Goal: Transaction & Acquisition: Purchase product/service

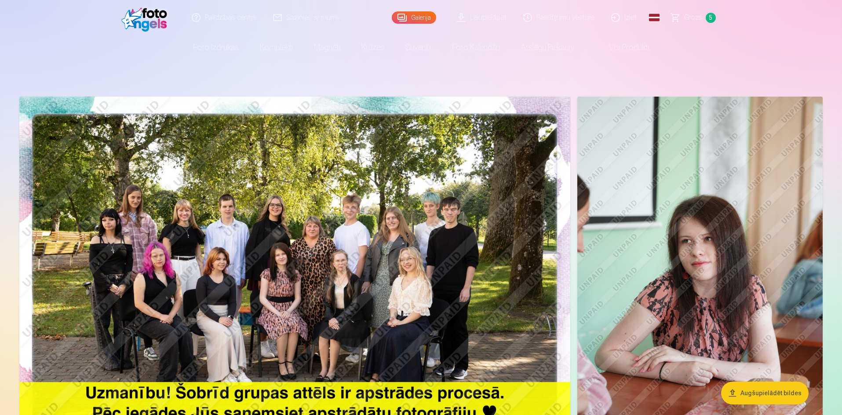
click at [684, 24] on link "Grozs 5" at bounding box center [694, 17] width 62 height 35
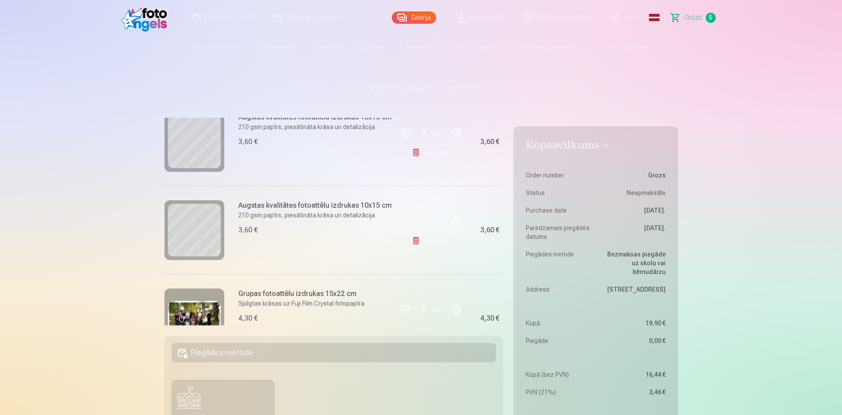
scroll to position [299, 0]
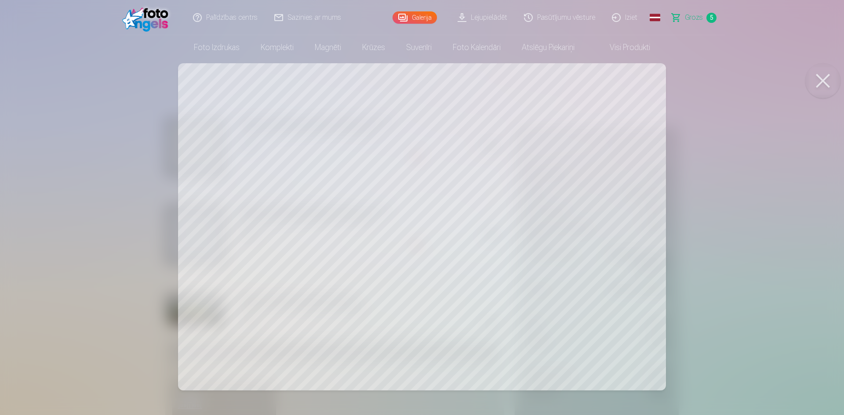
click at [125, 150] on div at bounding box center [422, 207] width 844 height 415
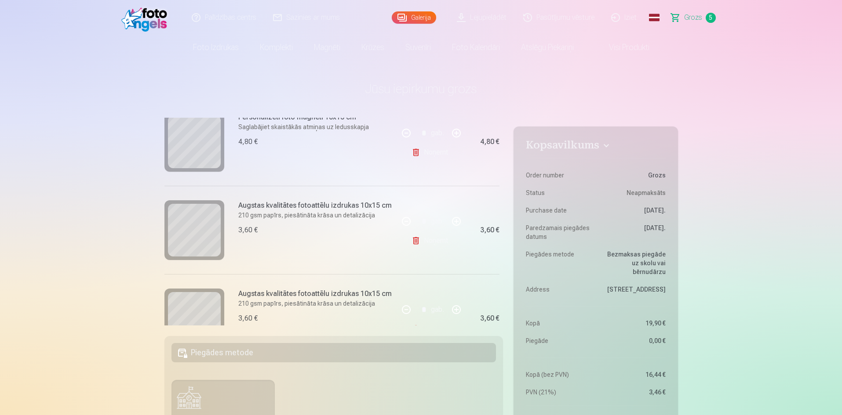
scroll to position [123, 0]
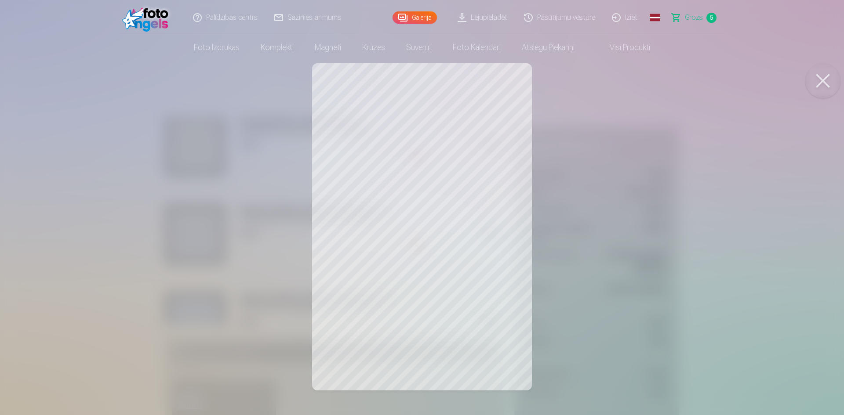
click at [176, 197] on div at bounding box center [422, 207] width 844 height 415
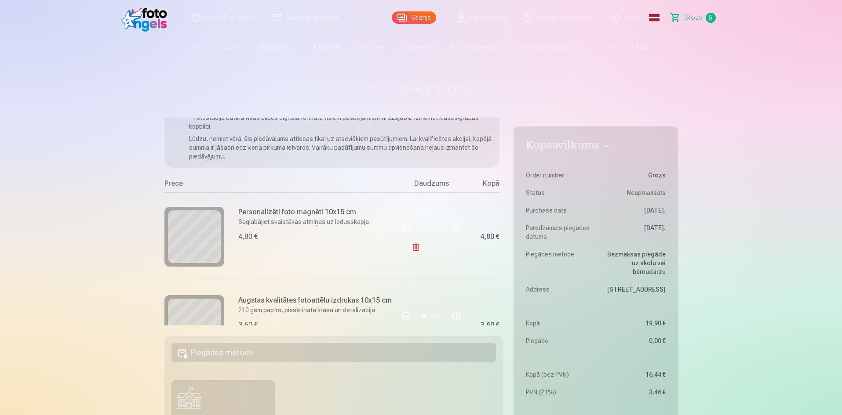
scroll to position [0, 0]
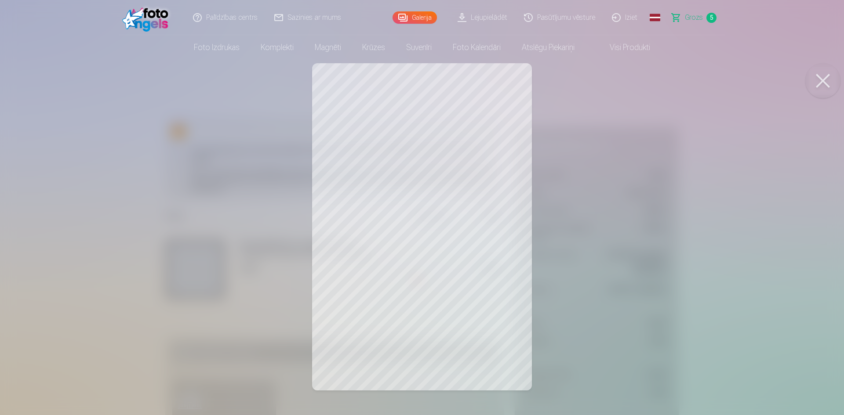
click at [196, 253] on div at bounding box center [422, 207] width 844 height 415
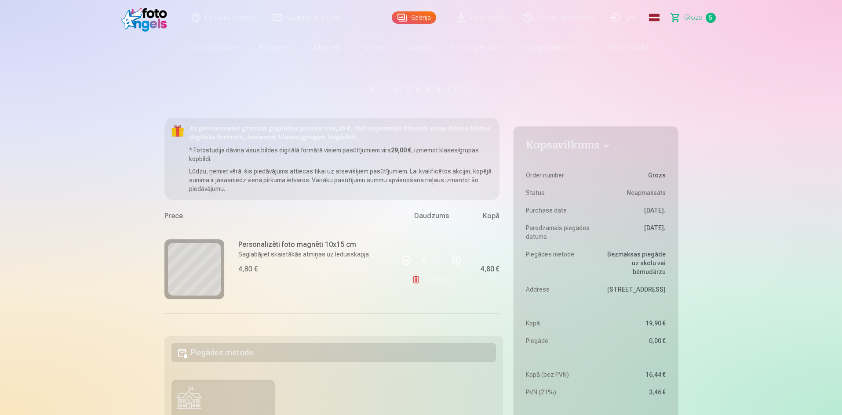
click at [424, 260] on div "* gab." at bounding box center [431, 260] width 71 height 21
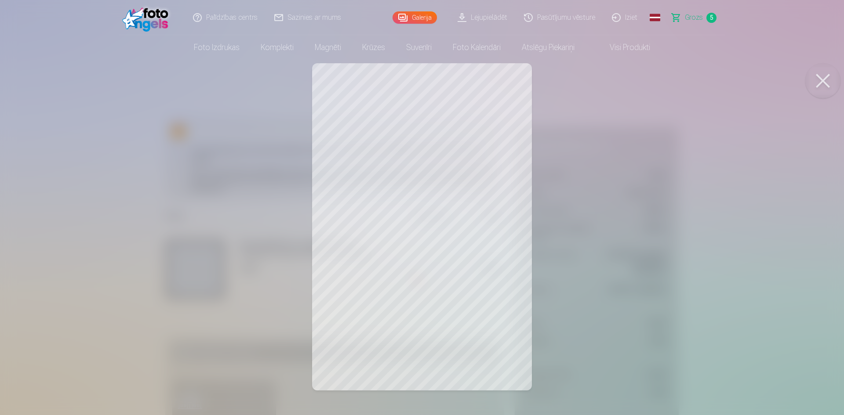
click at [740, 196] on div at bounding box center [422, 207] width 844 height 415
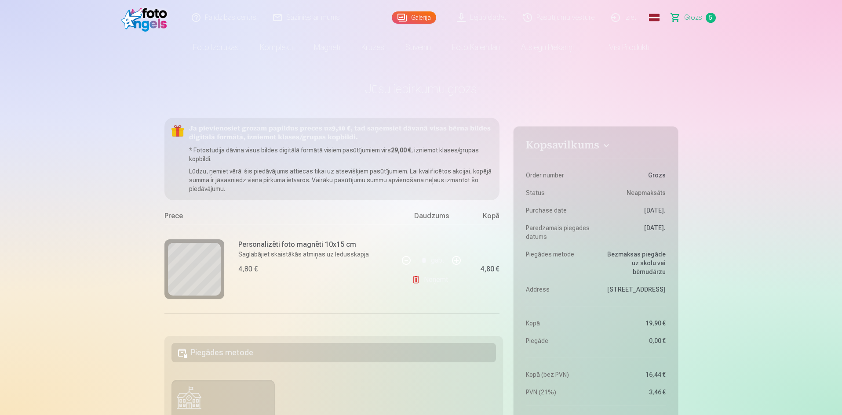
click at [414, 283] on link "Noņemt" at bounding box center [431, 280] width 40 height 18
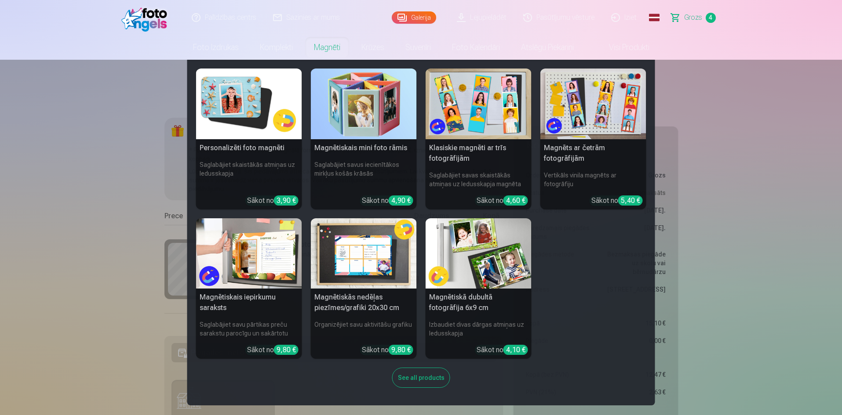
click at [331, 41] on link "Magnēti" at bounding box center [326, 47] width 47 height 25
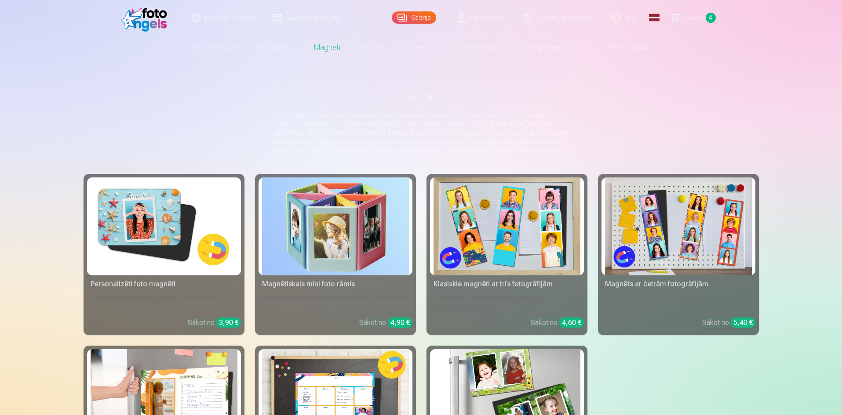
click at [214, 52] on link "Foto izdrukas" at bounding box center [215, 47] width 67 height 25
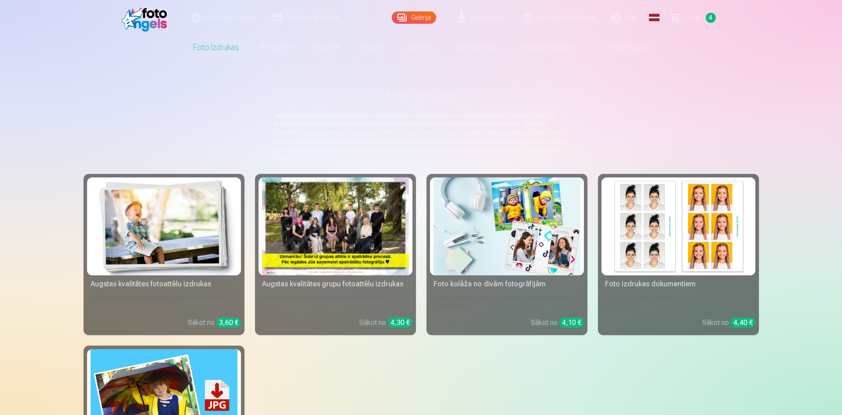
click at [209, 197] on img at bounding box center [164, 227] width 147 height 98
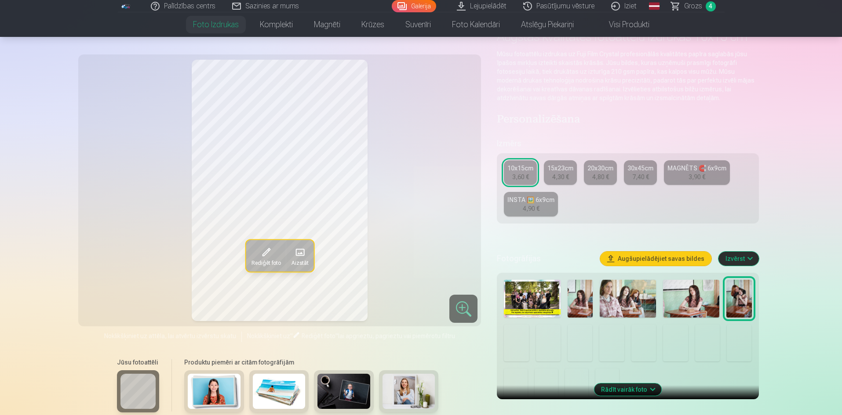
scroll to position [44, 0]
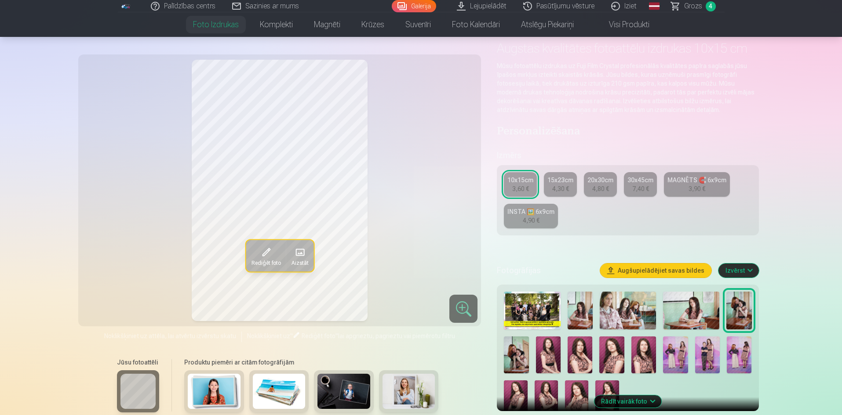
drag, startPoint x: 325, startPoint y: 8, endPoint x: 329, endPoint y: 24, distance: 16.8
click at [325, 9] on div "Palīdzības centrs Sazinies ar mums Galerija Lejupielādēt Pasūtījumu vēsture Izi…" at bounding box center [421, 6] width 606 height 12
click at [330, 25] on link "Magnēti" at bounding box center [326, 24] width 47 height 25
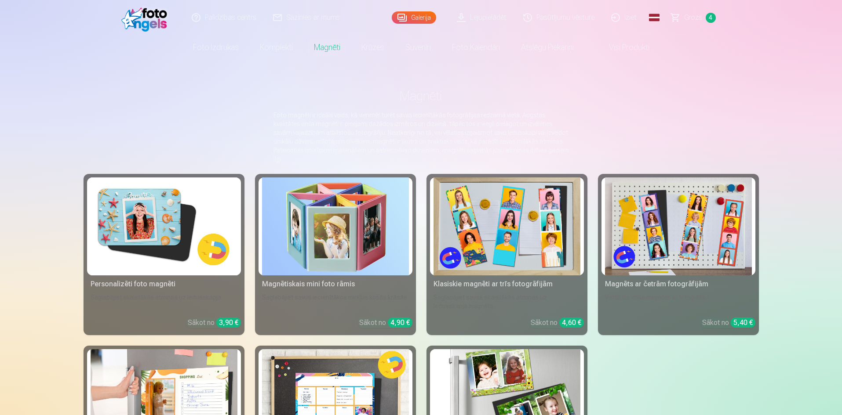
click at [214, 195] on img at bounding box center [164, 227] width 147 height 98
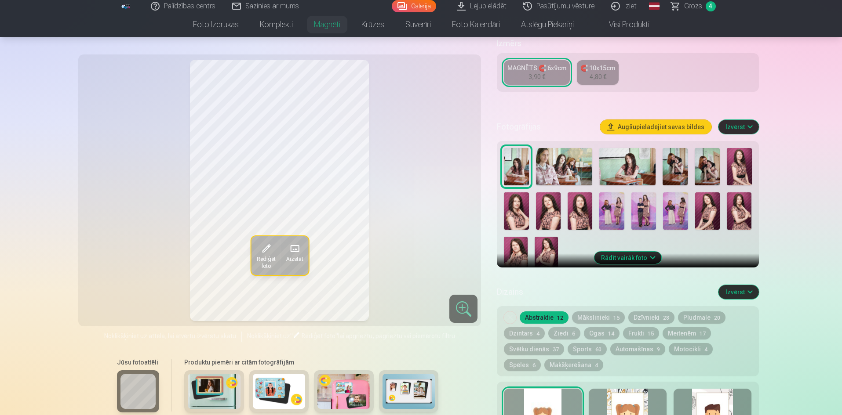
scroll to position [176, 0]
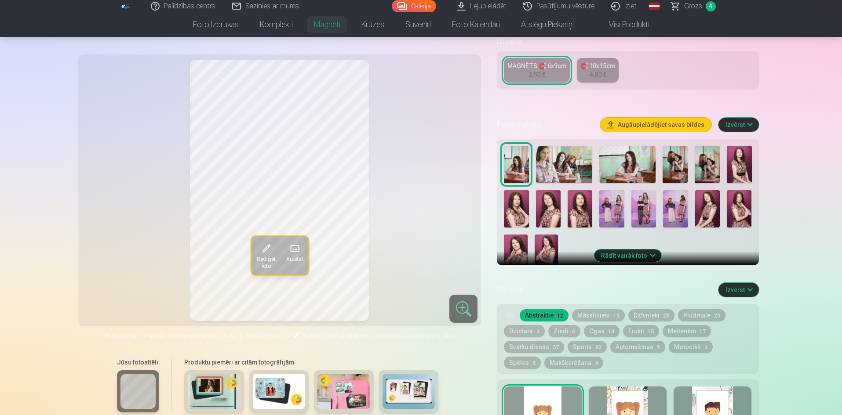
click at [645, 199] on img at bounding box center [643, 208] width 25 height 37
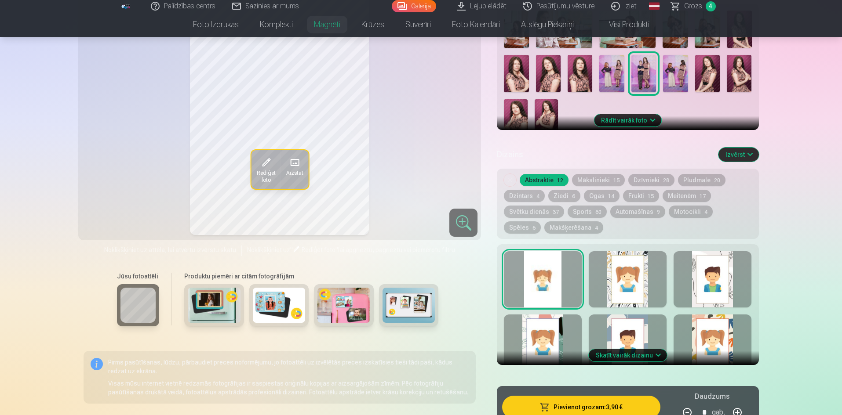
scroll to position [352, 0]
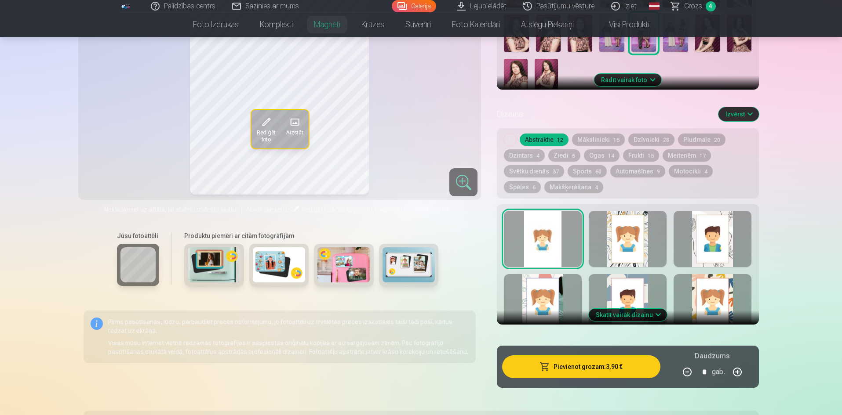
click at [633, 309] on button "Skatīt vairāk dizainu" at bounding box center [627, 315] width 78 height 12
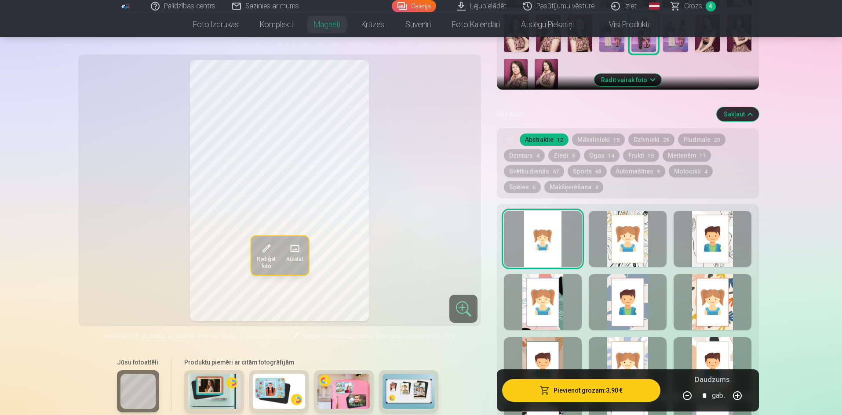
click at [557, 290] on div at bounding box center [543, 302] width 78 height 56
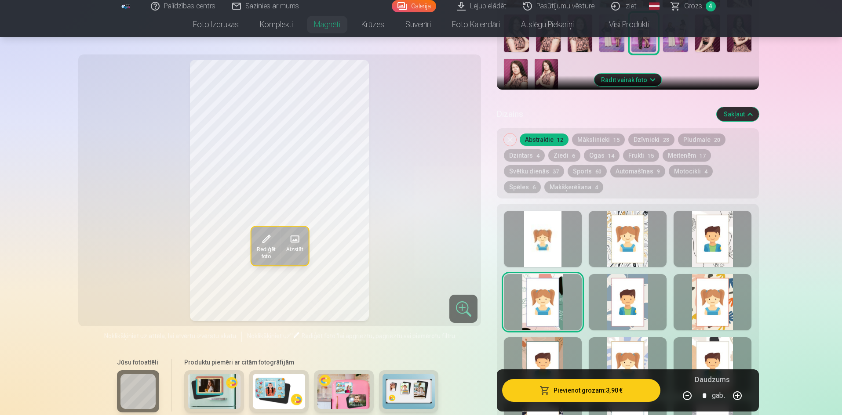
click at [719, 240] on div at bounding box center [712, 239] width 78 height 56
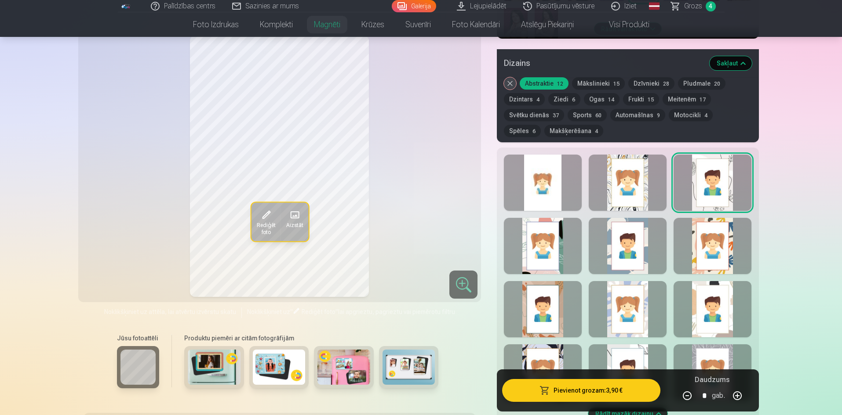
scroll to position [439, 0]
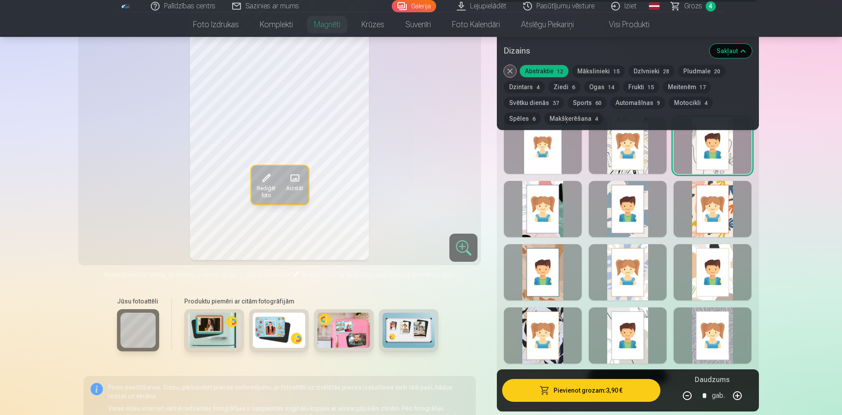
click at [545, 274] on div at bounding box center [543, 272] width 78 height 56
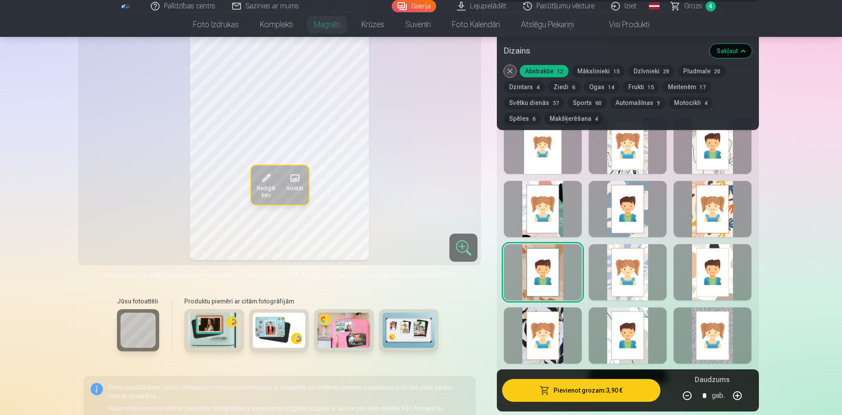
click at [530, 316] on div at bounding box center [543, 336] width 78 height 56
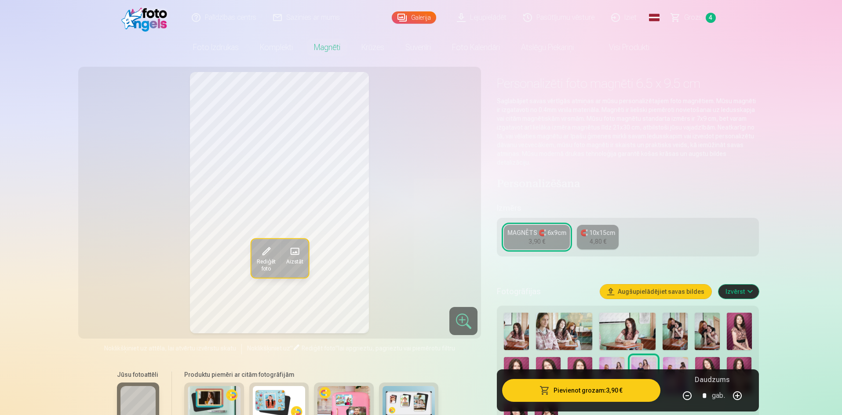
scroll to position [0, 0]
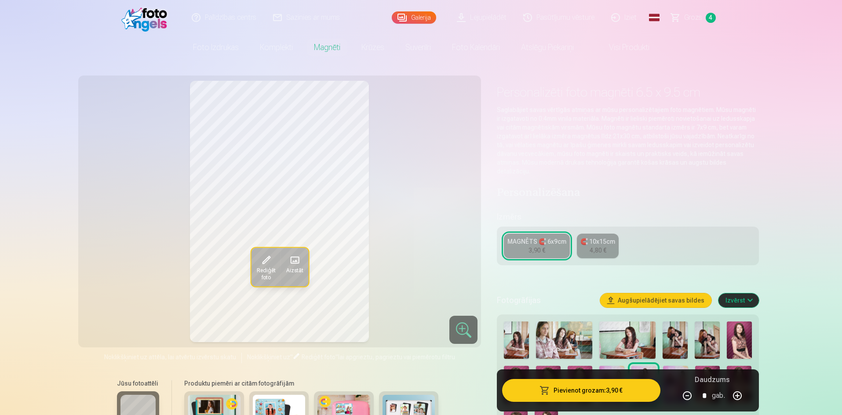
click at [598, 246] on div "4,80 €" at bounding box center [597, 250] width 17 height 9
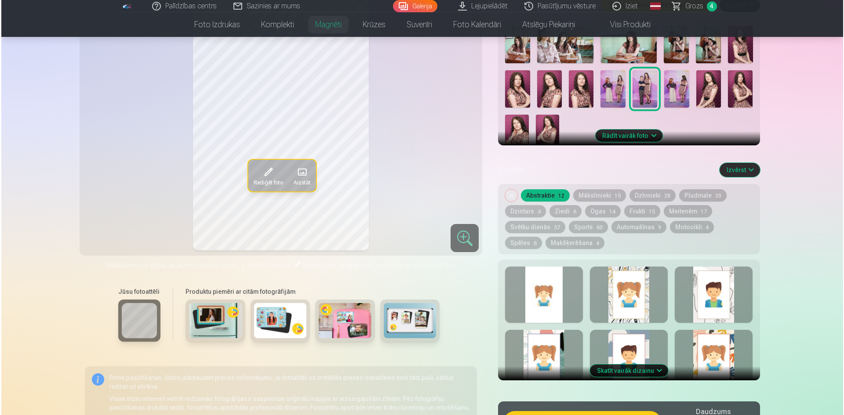
scroll to position [352, 0]
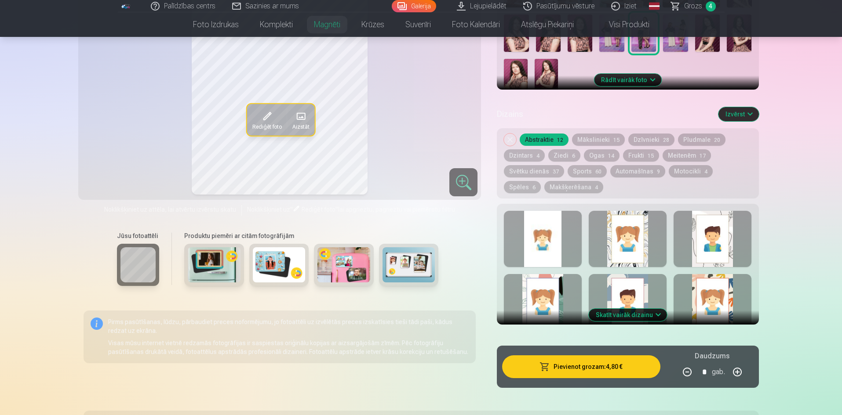
click at [562, 359] on button "Pievienot grozam : 4,80 €" at bounding box center [581, 367] width 158 height 23
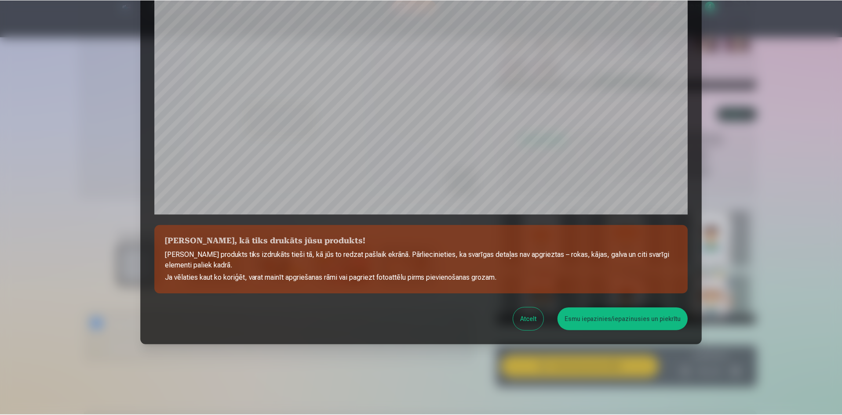
scroll to position [218, 0]
click at [606, 316] on button "Esmu iepazinies/iepazinusies un piekrītu" at bounding box center [624, 319] width 131 height 23
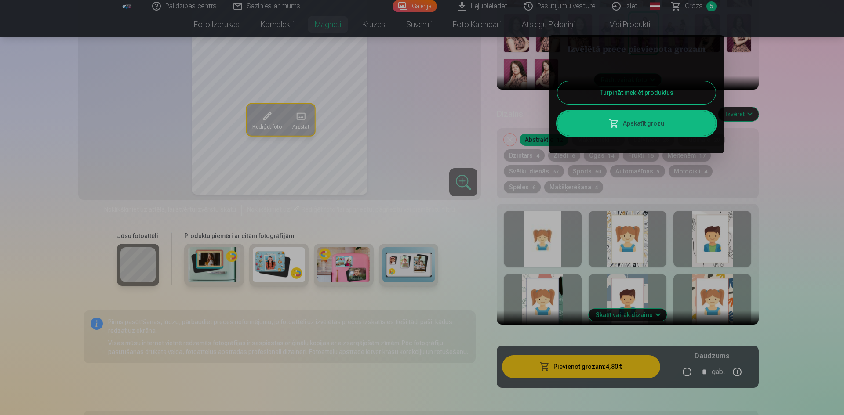
click at [707, 6] on div at bounding box center [422, 207] width 844 height 415
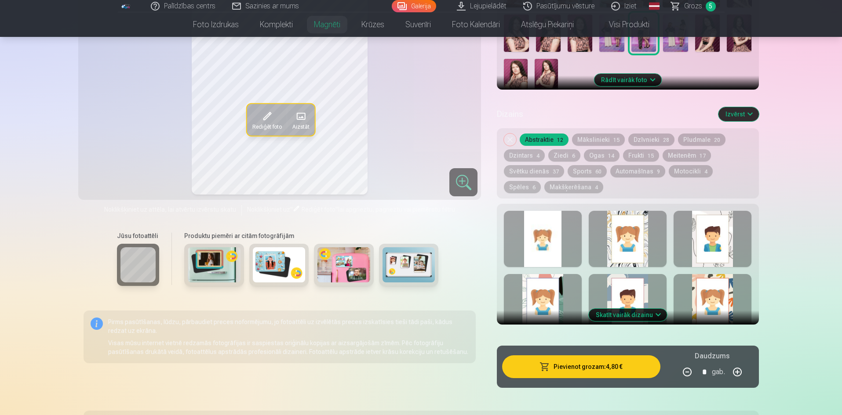
click at [700, 4] on span "Grozs" at bounding box center [693, 6] width 18 height 11
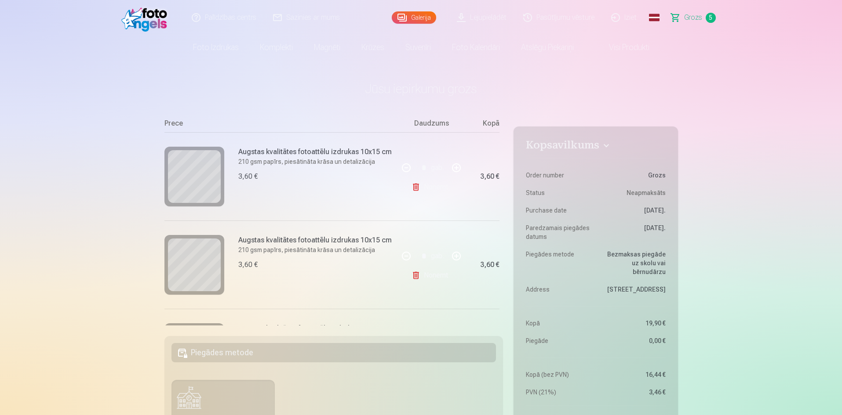
scroll to position [36, 0]
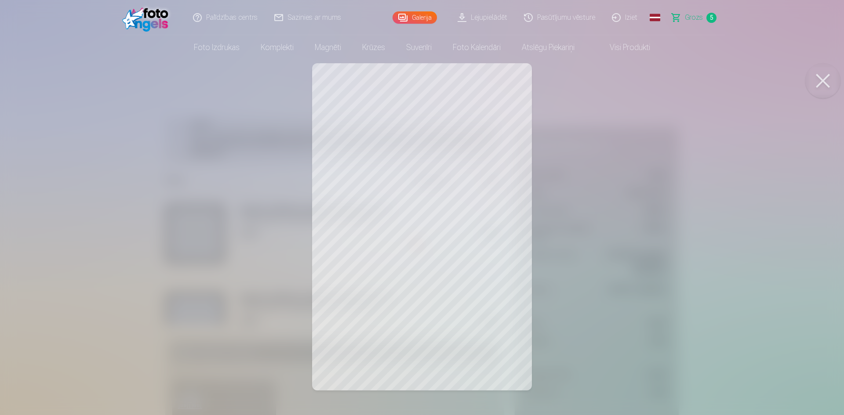
click at [182, 225] on div at bounding box center [422, 207] width 844 height 415
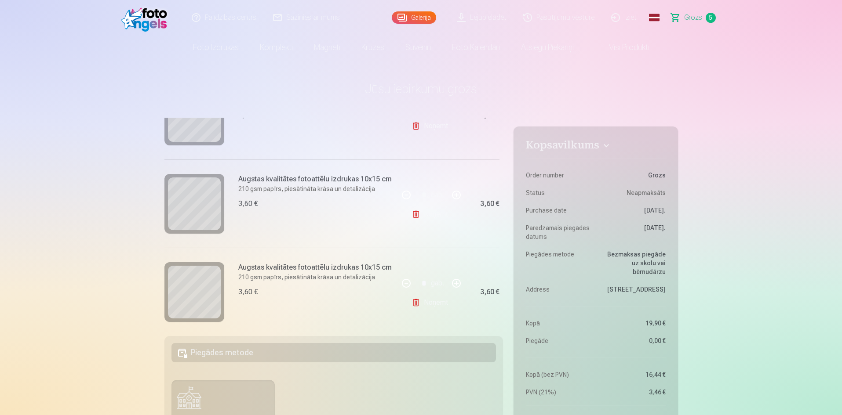
scroll to position [176, 0]
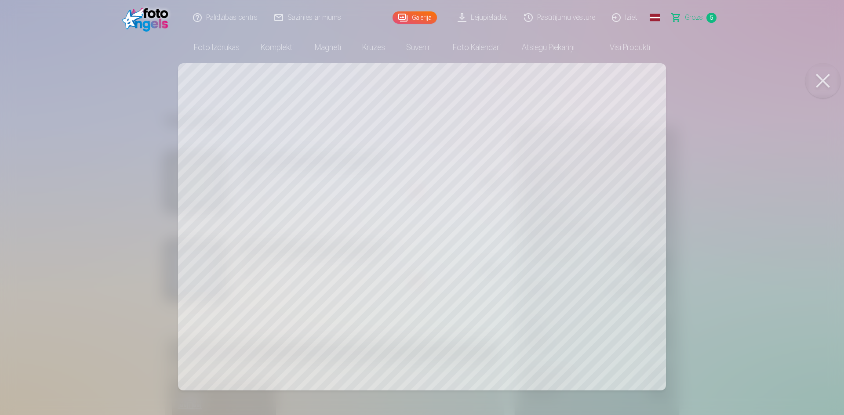
click at [140, 190] on div at bounding box center [422, 207] width 844 height 415
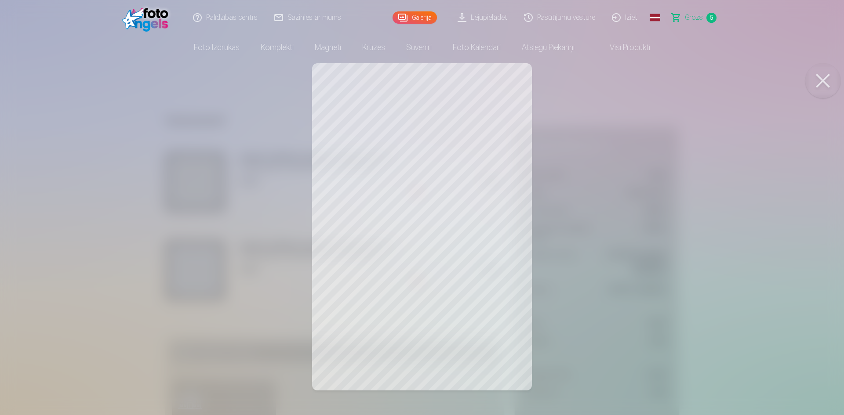
click at [182, 259] on div at bounding box center [422, 207] width 844 height 415
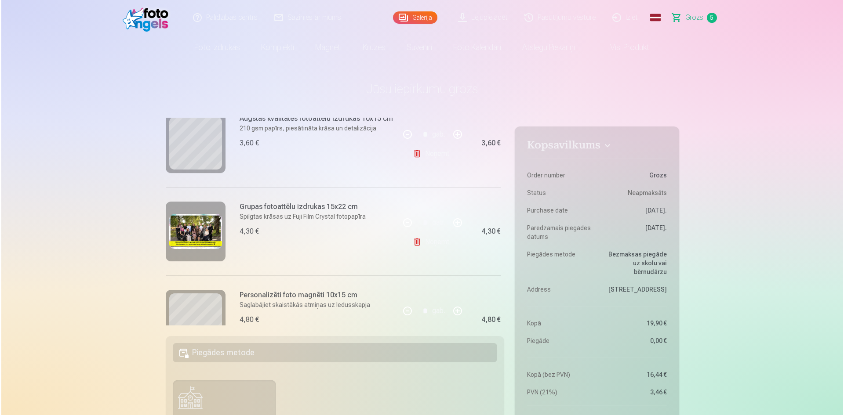
scroll to position [343, 0]
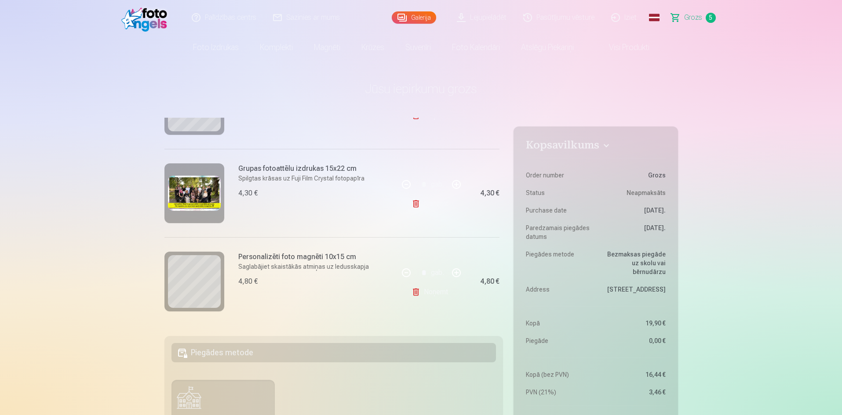
click at [172, 189] on img at bounding box center [194, 193] width 53 height 35
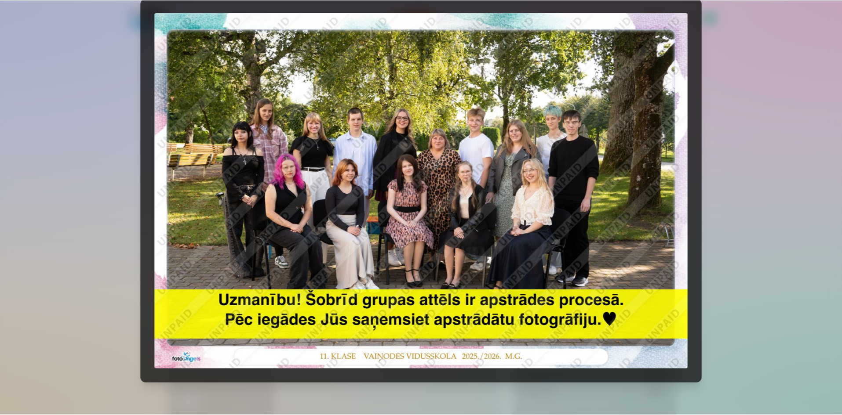
scroll to position [0, 0]
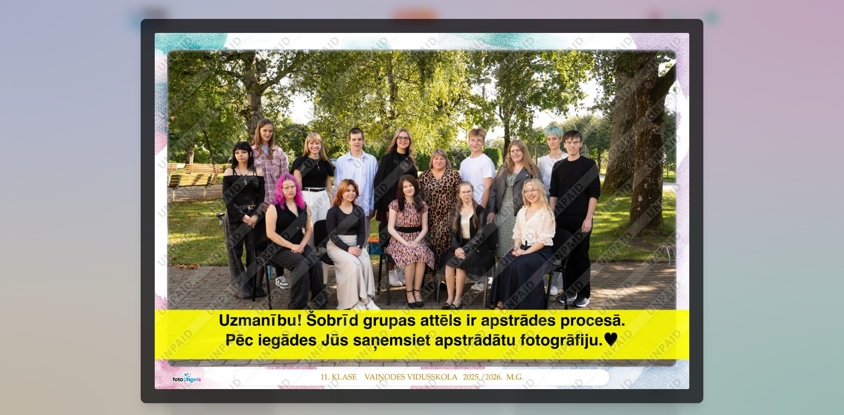
click at [82, 227] on div at bounding box center [422, 207] width 844 height 415
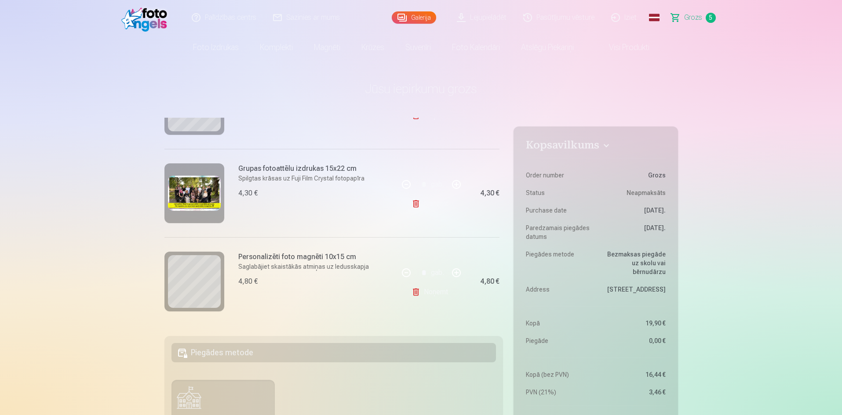
click at [181, 192] on img at bounding box center [194, 193] width 53 height 35
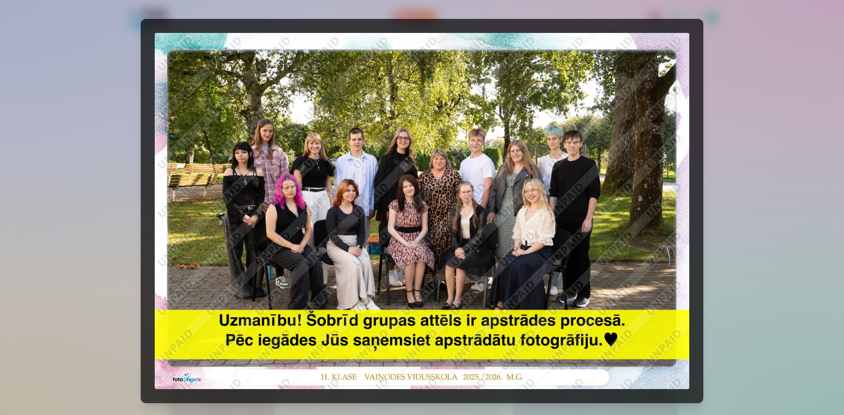
click at [54, 201] on div at bounding box center [422, 207] width 844 height 415
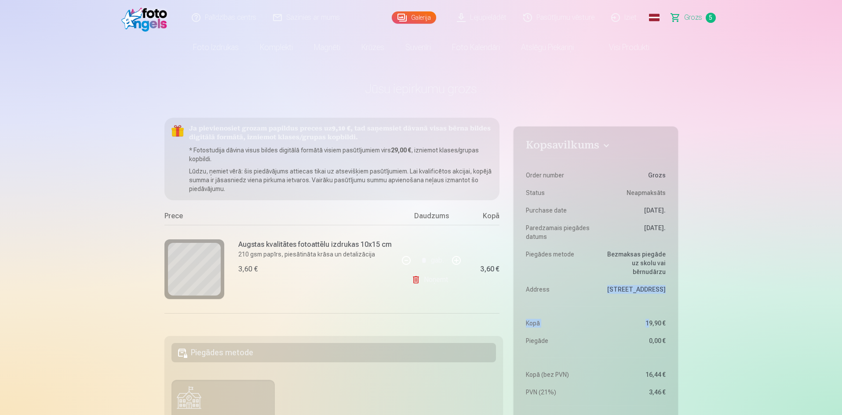
drag, startPoint x: 644, startPoint y: 312, endPoint x: 657, endPoint y: 316, distance: 13.1
click at [652, 314] on dl "Order number Grozs Status Neapmaksāts Purchase date 14.09.2025. Paredzamais pie…" at bounding box center [595, 276] width 139 height 242
click at [657, 324] on dd "19,90 €" at bounding box center [632, 323] width 65 height 9
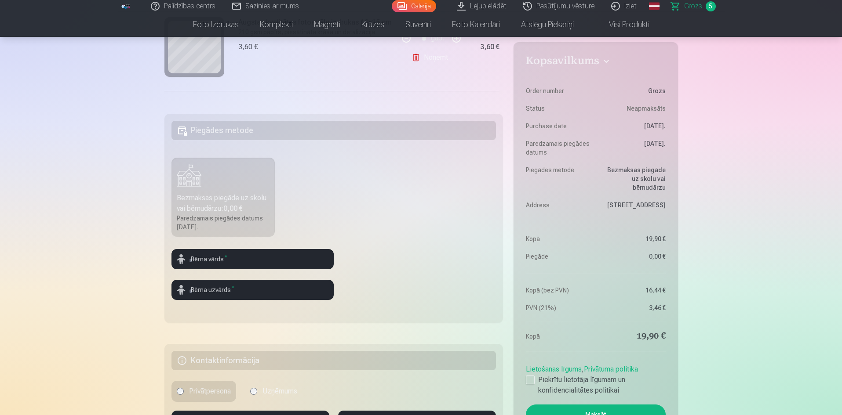
scroll to position [264, 0]
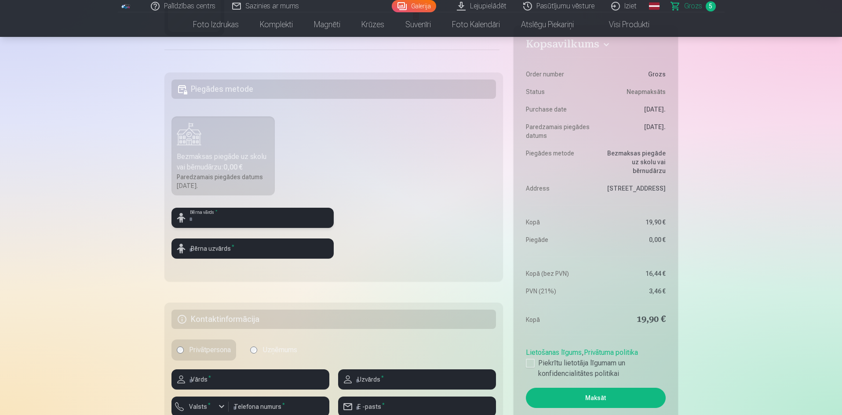
click at [258, 218] on input "text" at bounding box center [252, 218] width 162 height 20
type input "****"
click at [205, 247] on input "text" at bounding box center [252, 249] width 162 height 20
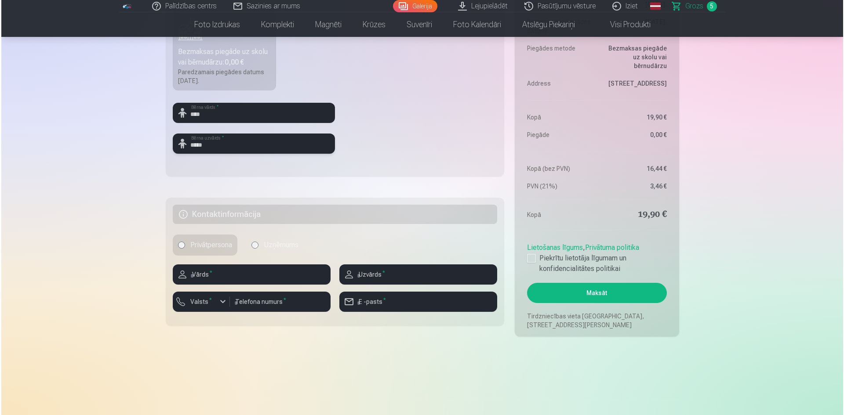
scroll to position [396, 0]
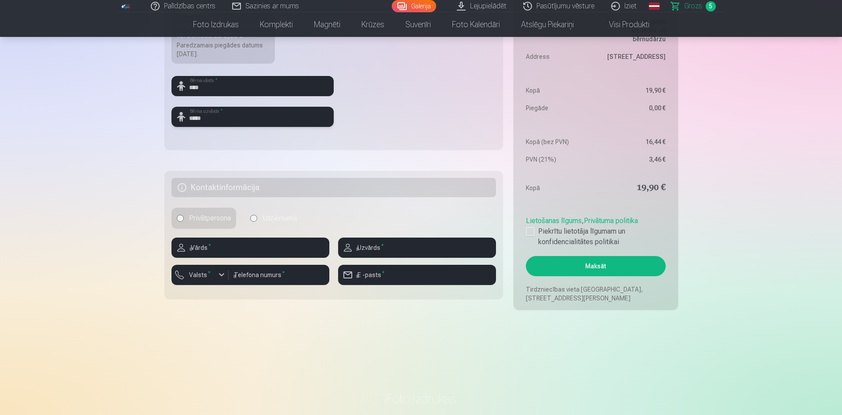
type input "*****"
click at [251, 254] on input "text" at bounding box center [250, 248] width 158 height 20
type input "****"
click at [359, 252] on input "text" at bounding box center [417, 248] width 158 height 20
type input "*****"
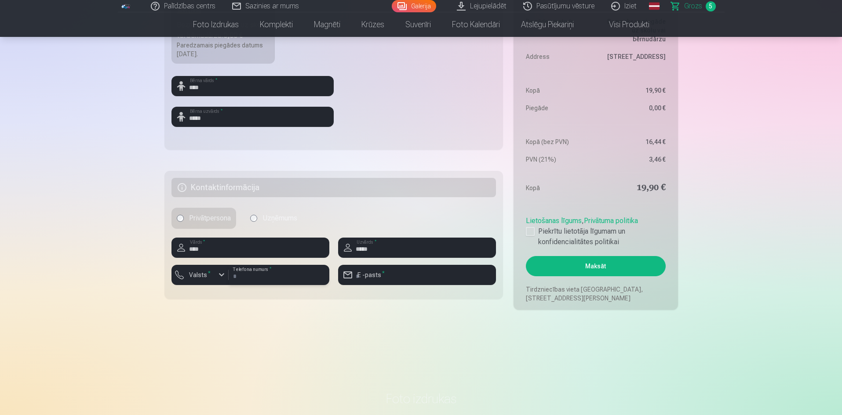
click at [268, 277] on input "number" at bounding box center [279, 275] width 101 height 20
type input "********"
click at [382, 281] on input "email" at bounding box center [417, 275] width 158 height 20
type input "**********"
drag, startPoint x: 379, startPoint y: 250, endPoint x: 291, endPoint y: 254, distance: 88.0
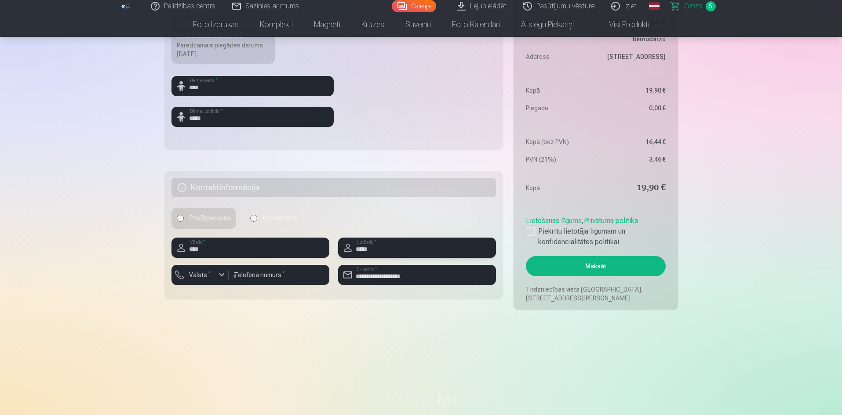
click at [292, 253] on div "**********" at bounding box center [333, 265] width 325 height 54
type input "****"
click at [532, 231] on div at bounding box center [530, 231] width 9 height 9
click at [611, 267] on button "Maksāt" at bounding box center [595, 266] width 139 height 20
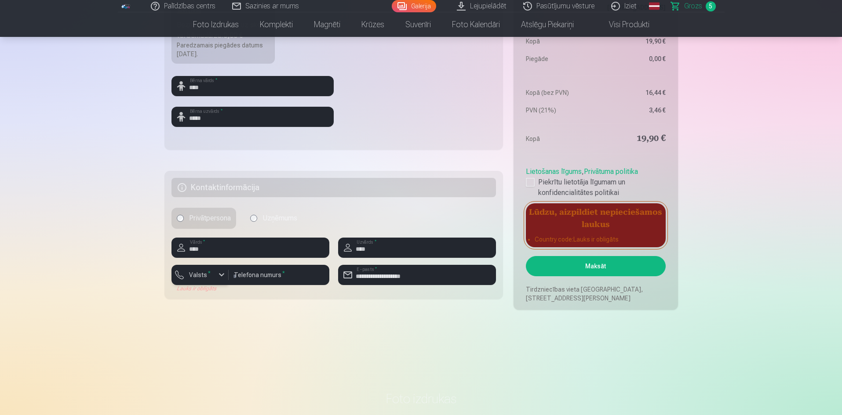
click at [217, 275] on div "button" at bounding box center [221, 275] width 11 height 11
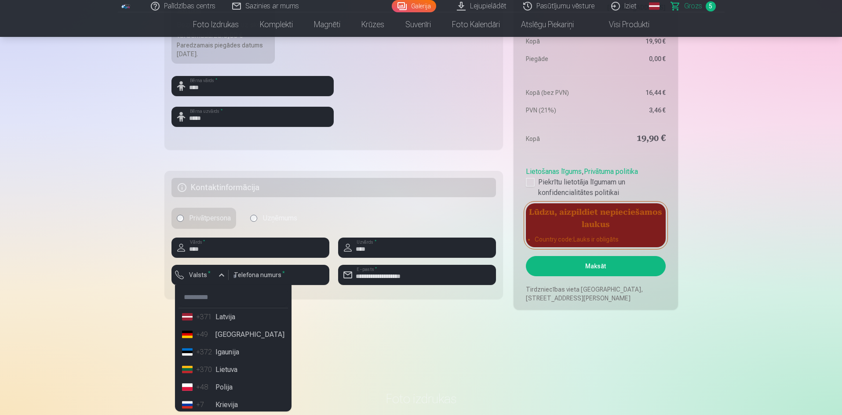
click at [227, 320] on li "+371 Latvija" at bounding box center [232, 317] width 109 height 18
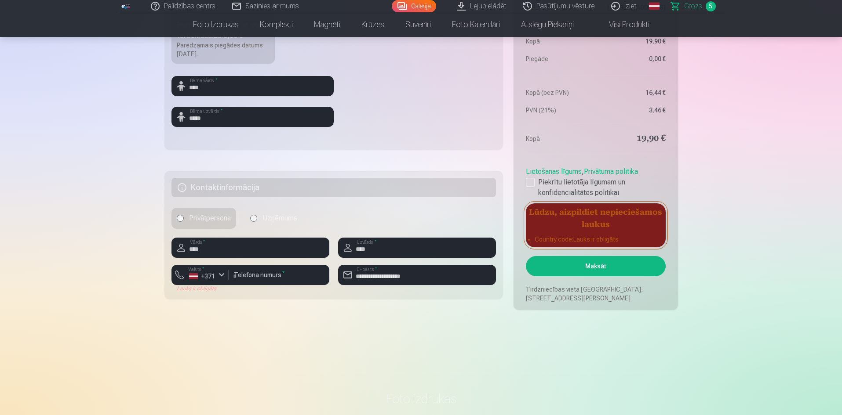
click at [591, 264] on button "Maksāt" at bounding box center [595, 266] width 139 height 20
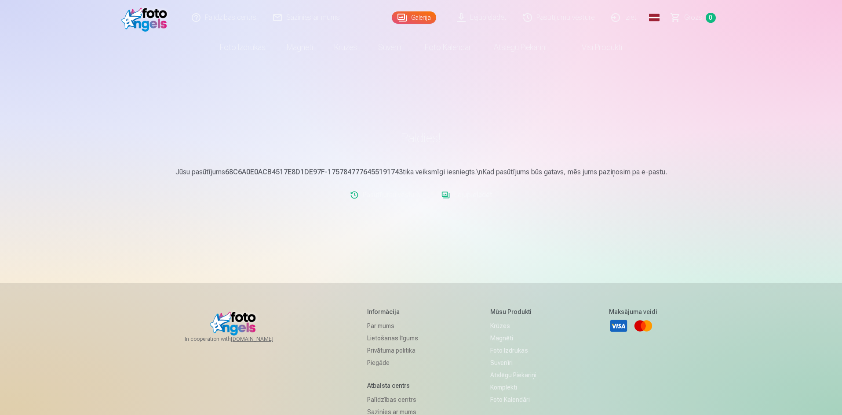
click at [624, 15] on link "Iziet" at bounding box center [624, 17] width 42 height 35
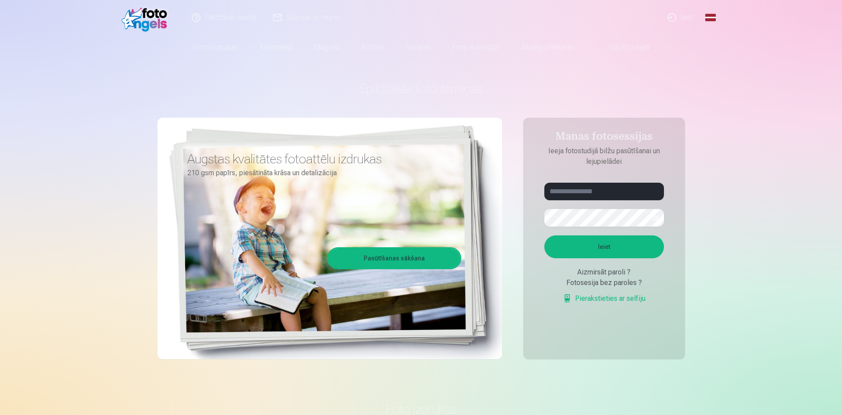
click at [685, 21] on link "Ieiet" at bounding box center [680, 17] width 42 height 35
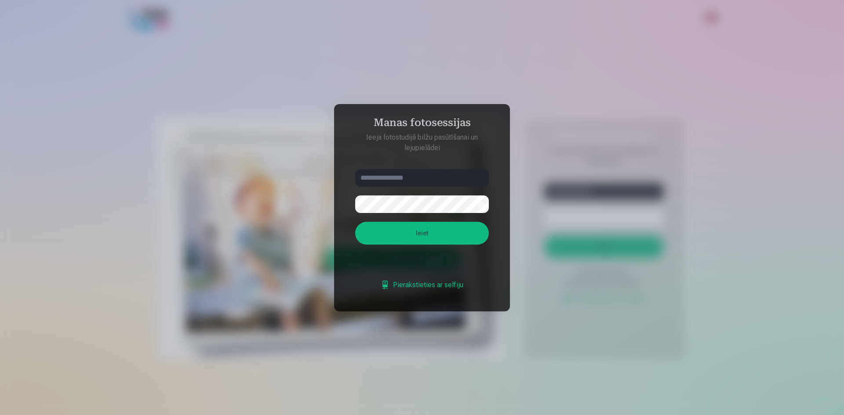
type input "*"
type input "**********"
click at [399, 214] on form "**********" at bounding box center [421, 234] width 151 height 130
click at [443, 235] on button "Ieiet" at bounding box center [422, 233] width 134 height 23
